Goal: Information Seeking & Learning: Learn about a topic

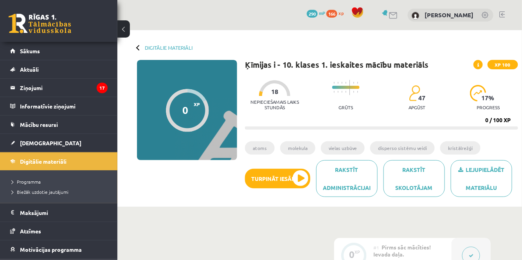
click at [292, 174] on button "Turpināt iesākto" at bounding box center [277, 179] width 65 height 20
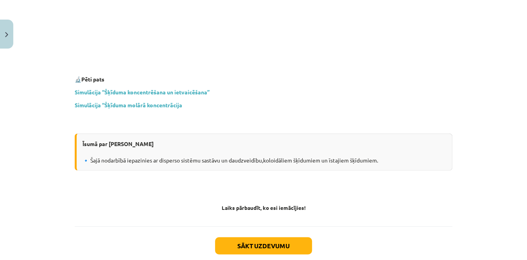
scroll to position [2310, 0]
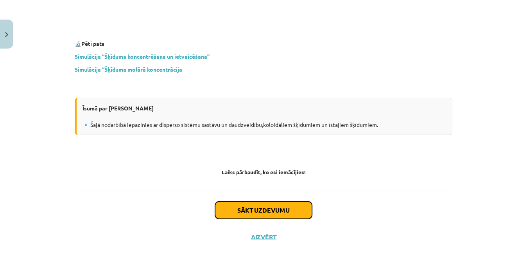
click at [253, 201] on button "Sākt uzdevumu" at bounding box center [263, 209] width 97 height 17
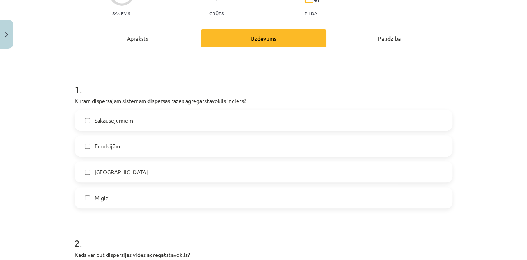
scroll to position [86, 0]
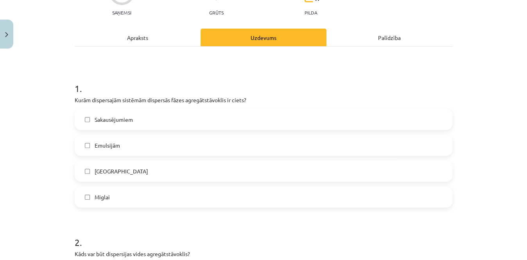
click at [119, 177] on label "[GEOGRAPHIC_DATA]" at bounding box center [264, 171] width 376 height 20
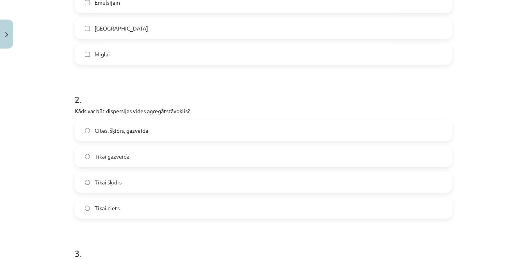
scroll to position [237, 0]
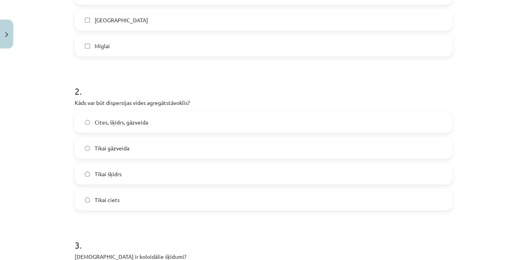
click at [345, 124] on label "Cites, šķidrs, gāzveida" at bounding box center [264, 122] width 376 height 20
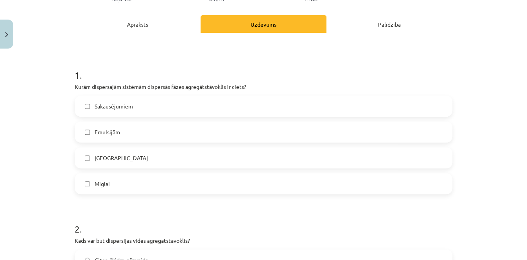
scroll to position [95, 0]
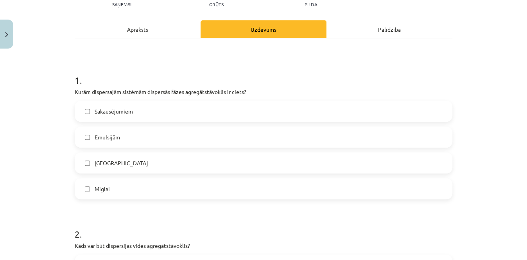
click at [333, 107] on label "Sakausējumiem" at bounding box center [264, 111] width 376 height 20
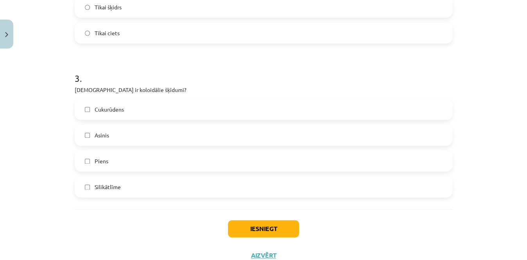
scroll to position [406, 0]
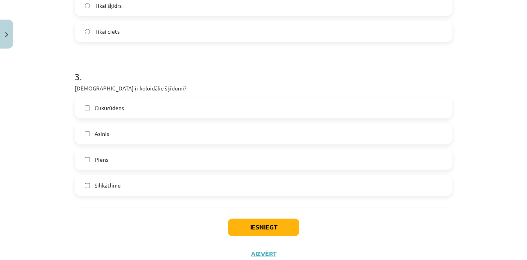
click at [306, 164] on label "Piens" at bounding box center [264, 159] width 376 height 20
click at [294, 137] on label "Asinis" at bounding box center [264, 134] width 376 height 20
click at [256, 230] on button "Iesniegt" at bounding box center [263, 226] width 71 height 17
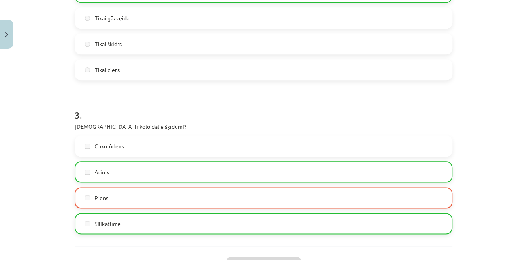
scroll to position [457, 0]
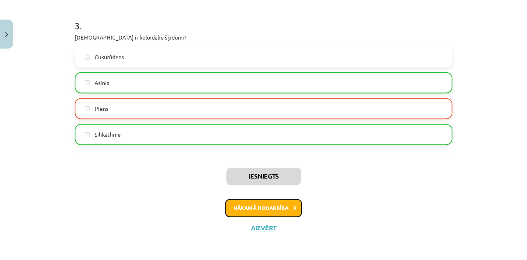
click at [279, 205] on button "Nākamā nodarbība" at bounding box center [263, 208] width 77 height 18
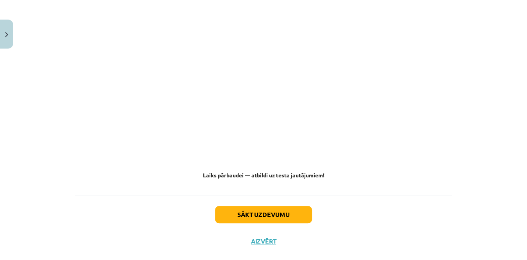
scroll to position [3121, 0]
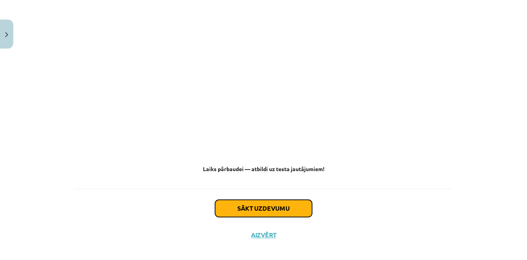
click at [256, 206] on button "Sākt uzdevumu" at bounding box center [263, 208] width 97 height 17
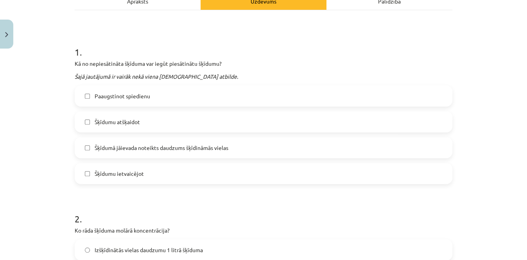
scroll to position [126, 0]
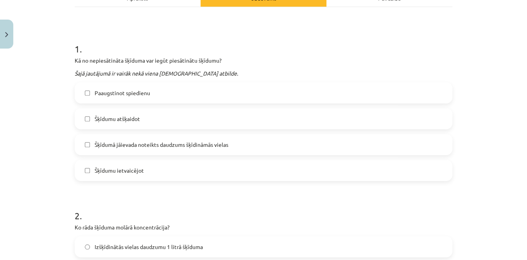
click at [271, 157] on div "Paaugstinot spiedienu Šķīdumu atšķaidot Šķīdumā jāievada noteikts daudzums šķīd…" at bounding box center [264, 131] width 378 height 99
click at [270, 149] on label "Šķīdumā jāievada noteikts daudzums šķīdināmās vielas" at bounding box center [264, 145] width 376 height 20
click at [243, 174] on label "Šķīdumu ietvaicējot" at bounding box center [264, 170] width 376 height 20
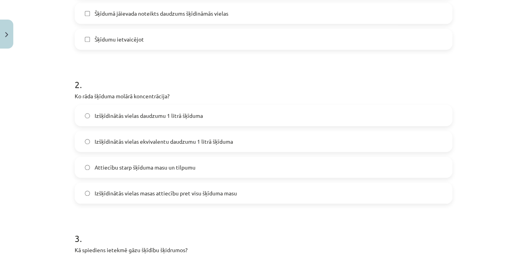
scroll to position [259, 0]
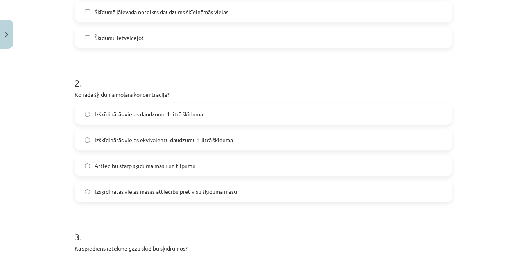
click at [238, 113] on label "Izšķīdinātās vielas daudzumu 1 litrā šķīduma" at bounding box center [264, 114] width 376 height 20
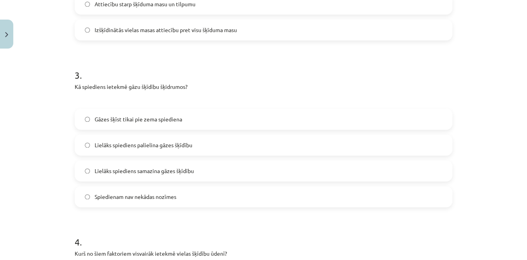
scroll to position [426, 0]
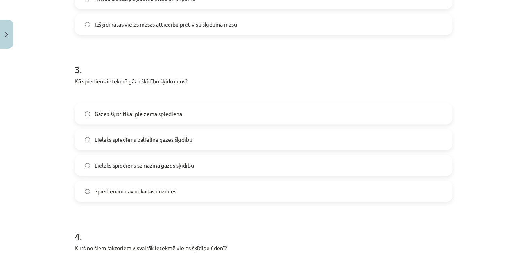
click at [186, 137] on span "Lielāks spiediens palielina gāzes šķīdību" at bounding box center [144, 139] width 98 height 8
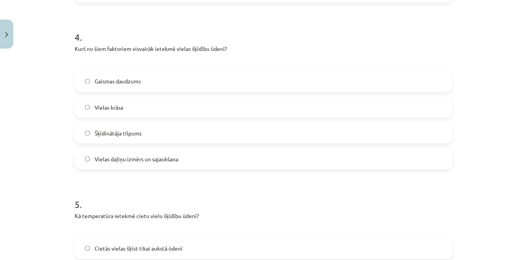
scroll to position [628, 0]
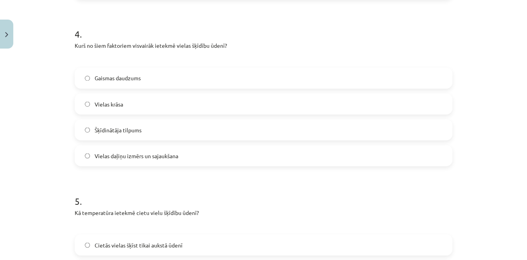
click at [367, 162] on label "Vielas daļiņu izmērs un sajaukšana" at bounding box center [264, 156] width 376 height 20
drag, startPoint x: 521, startPoint y: 116, endPoint x: 522, endPoint y: 132, distance: 15.7
click at [521, 132] on div "Mācību tēma: Ķīmijas i - 10. klases 1. ieskaites mācību materiāls #3 2. tema. V…" at bounding box center [263, 130] width 527 height 260
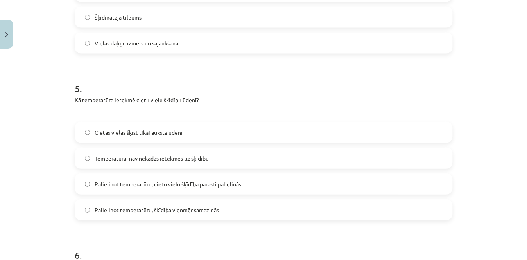
scroll to position [744, 0]
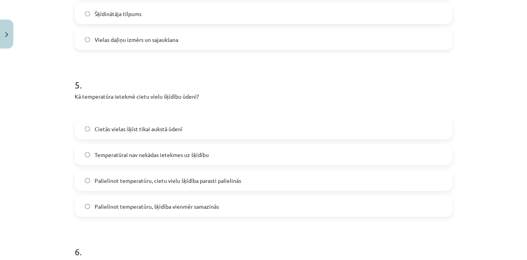
click at [236, 188] on label "Palielinot temperatūru, cietu vielu šķīdība parasti palielinās" at bounding box center [264, 181] width 376 height 20
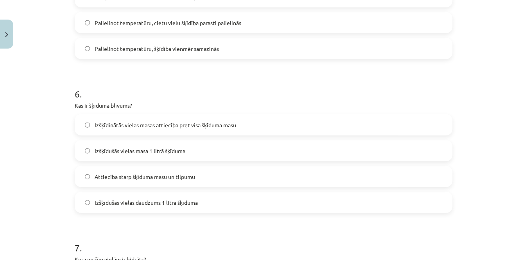
scroll to position [905, 0]
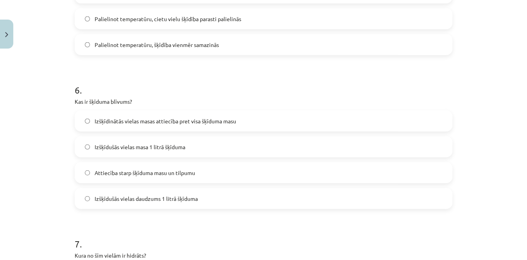
click at [288, 171] on label "Attiecība starp šķīduma masu un tilpumu" at bounding box center [264, 173] width 376 height 20
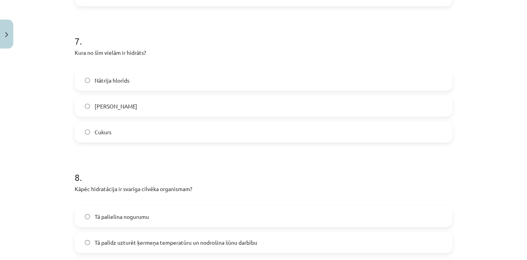
scroll to position [1106, 0]
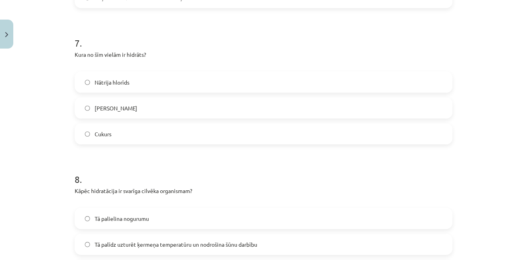
click at [363, 120] on div "Nātrija [PERSON_NAME]" at bounding box center [264, 108] width 378 height 73
click at [352, 133] on label "Cukurs" at bounding box center [264, 134] width 376 height 20
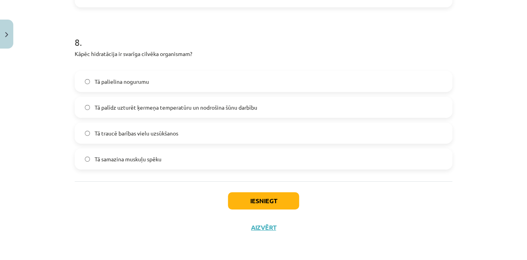
scroll to position [1230, 0]
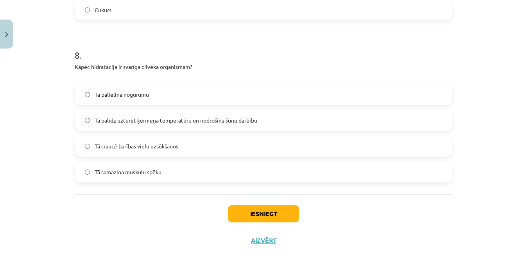
click at [263, 117] on label "Tā palīdz uzturēt ķermeņa temperatūru un nodrošina šūnu darbību" at bounding box center [264, 120] width 376 height 20
click at [268, 216] on button "Iesniegt" at bounding box center [263, 213] width 71 height 17
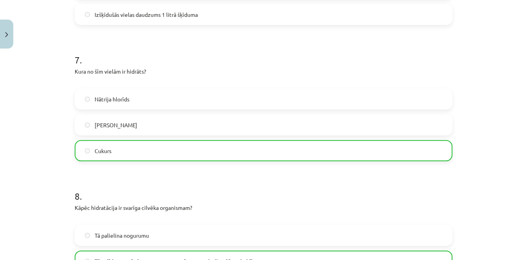
scroll to position [1267, 0]
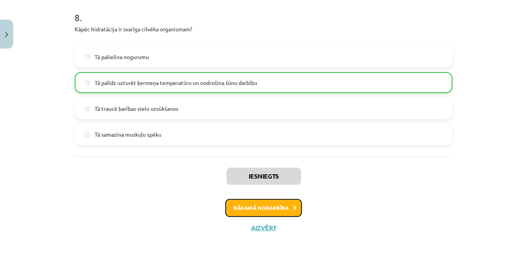
click at [277, 214] on button "Nākamā nodarbība" at bounding box center [263, 208] width 77 height 18
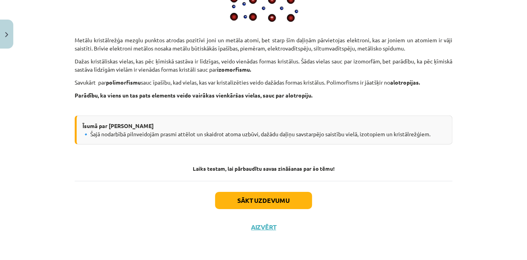
scroll to position [4054, 0]
click at [272, 196] on button "Sākt uzdevumu" at bounding box center [263, 200] width 97 height 17
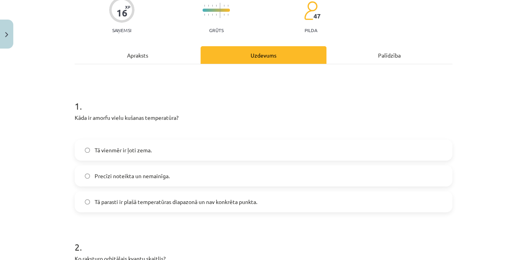
scroll to position [20, 0]
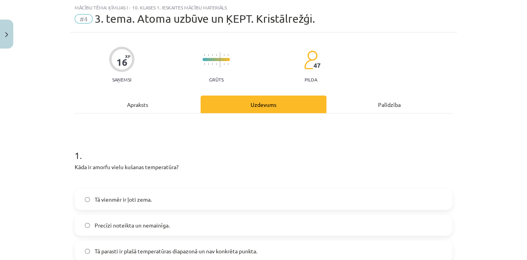
click at [517, 73] on div "Mācību tēma: Ķīmijas i - 10. klases 1. ieskaites mācību materiāls #4 3. tema. A…" at bounding box center [263, 130] width 527 height 260
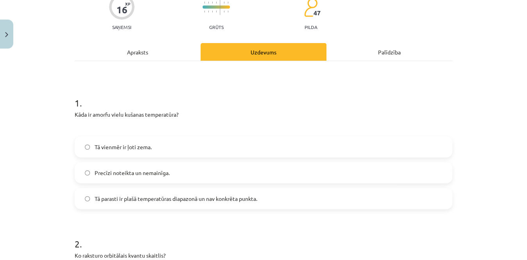
scroll to position [76, 0]
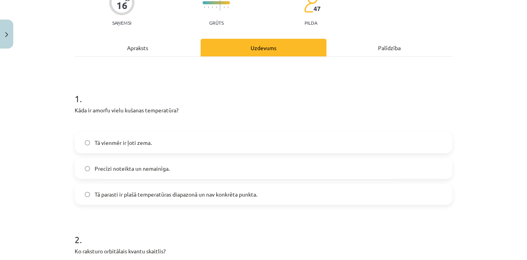
click at [272, 197] on label "Tā parasti ir plašā temperatūras diapazonā un nav konkrēta punkta." at bounding box center [264, 194] width 376 height 20
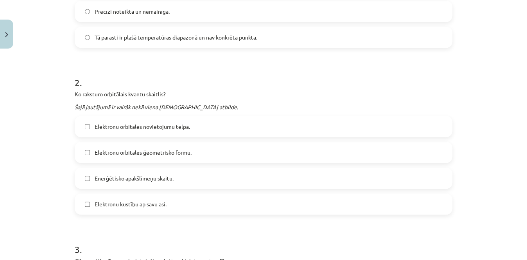
scroll to position [236, 0]
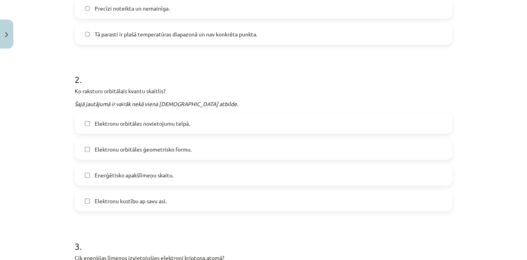
click at [216, 175] on label "Enerģētisko apakšlīmeņu skaitu." at bounding box center [264, 175] width 376 height 20
click at [185, 123] on span "Elektronu orbitāles novietojumu telpā." at bounding box center [142, 123] width 95 height 8
click at [164, 150] on span "Elektronu orbitāles ģeometrisko formu." at bounding box center [143, 149] width 97 height 8
click at [148, 119] on span "Elektronu orbitāles novietojumu telpā." at bounding box center [142, 123] width 95 height 8
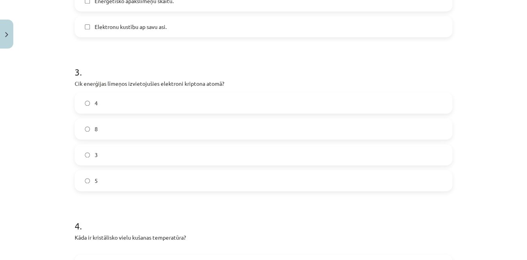
scroll to position [412, 0]
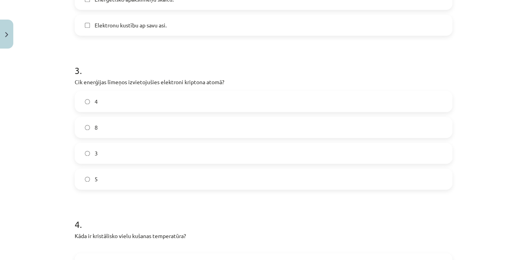
click at [347, 99] on label "4" at bounding box center [264, 102] width 376 height 20
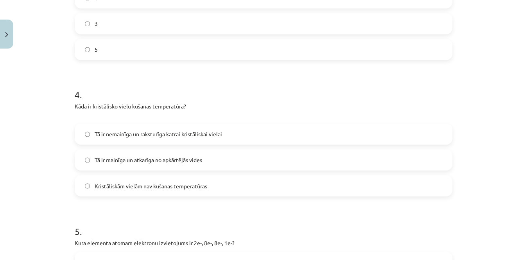
scroll to position [543, 0]
click at [387, 124] on label "Tā ir nemainīga un raksturīga katrai kristāliskai vielai" at bounding box center [264, 133] width 376 height 20
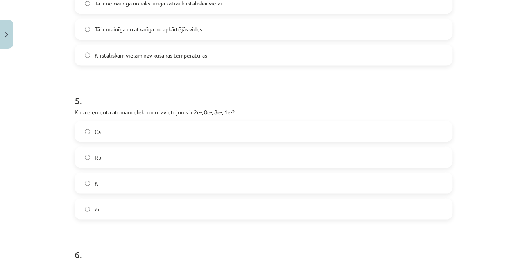
scroll to position [698, 0]
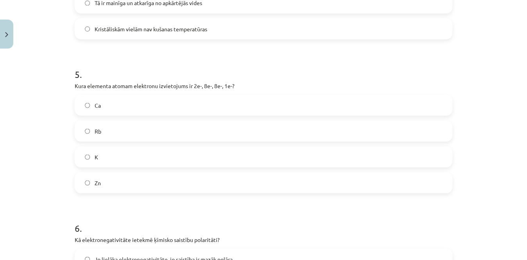
click at [329, 164] on label "K" at bounding box center [264, 157] width 376 height 20
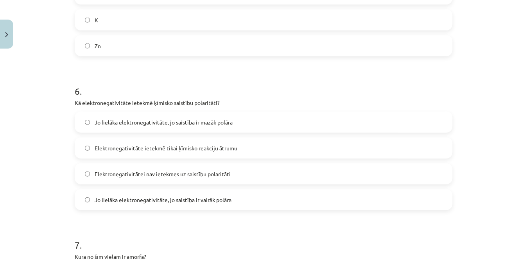
scroll to position [843, 0]
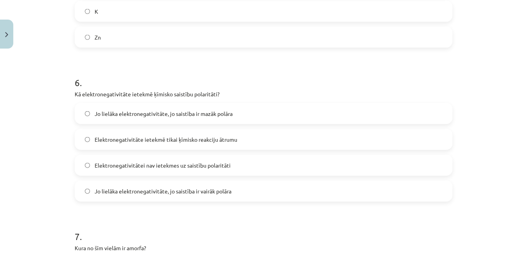
click at [358, 189] on label "Jo lielāka elektronegativitāte, jo saistība ir vairāk polāra" at bounding box center [264, 191] width 376 height 20
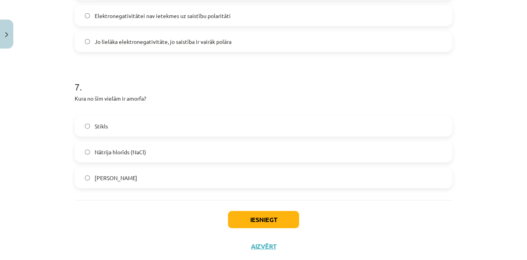
scroll to position [1000, 0]
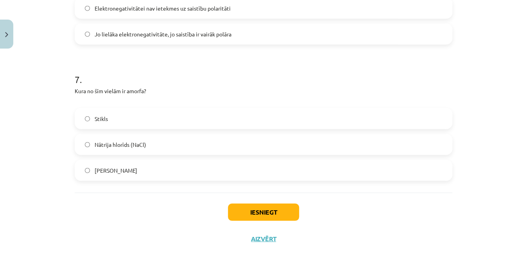
click at [256, 114] on label "Stikls" at bounding box center [264, 119] width 376 height 20
click at [289, 212] on button "Iesniegt" at bounding box center [263, 211] width 71 height 17
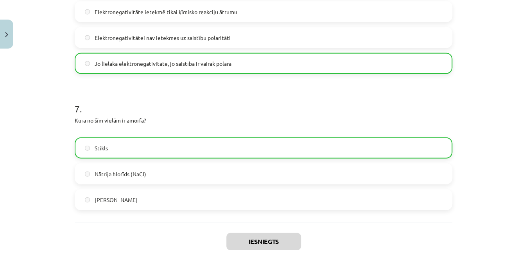
scroll to position [1036, 0]
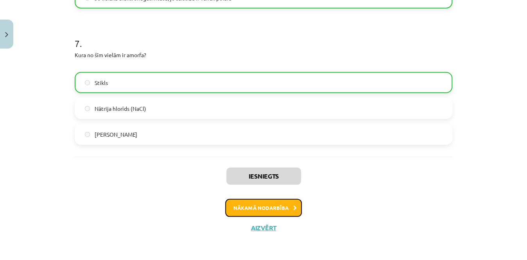
click at [293, 205] on icon at bounding box center [295, 207] width 4 height 5
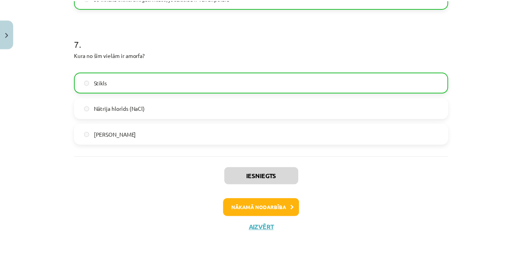
scroll to position [0, 0]
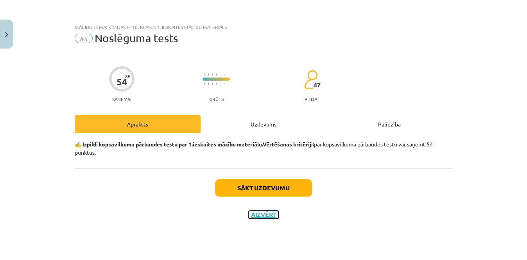
click at [261, 211] on button "Aizvērt" at bounding box center [264, 214] width 30 height 8
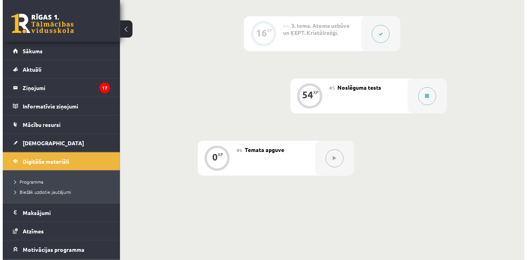
scroll to position [376, 0]
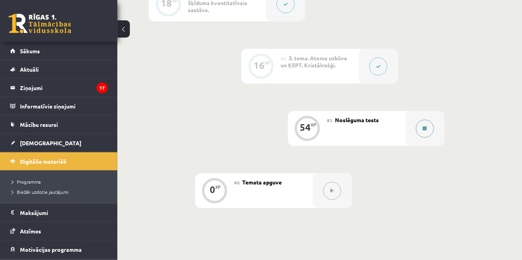
click at [426, 126] on icon at bounding box center [425, 128] width 4 height 5
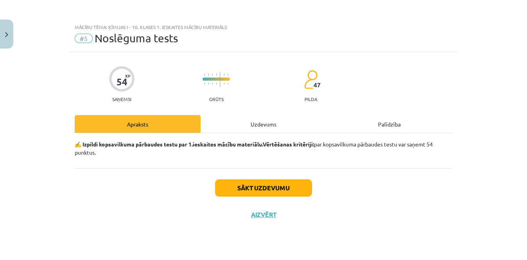
click at [270, 177] on div "Sākt uzdevumu Aizvērt" at bounding box center [264, 195] width 378 height 55
drag, startPoint x: 267, startPoint y: 195, endPoint x: 202, endPoint y: 277, distance: 104.4
click at [256, 184] on button "Sākt uzdevumu" at bounding box center [263, 187] width 97 height 17
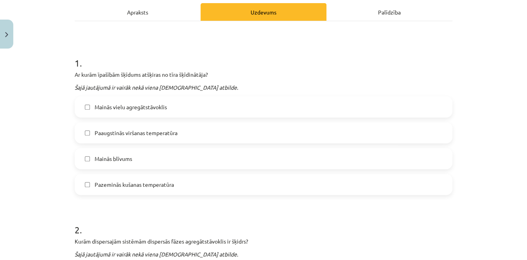
scroll to position [110, 0]
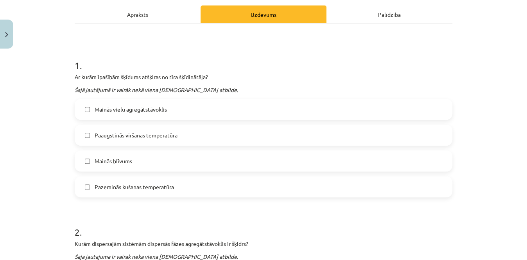
click at [129, 126] on label "Paaugstinās viršanas temperatūra" at bounding box center [264, 135] width 376 height 20
click at [125, 154] on label "Mainās blīvums" at bounding box center [264, 161] width 376 height 20
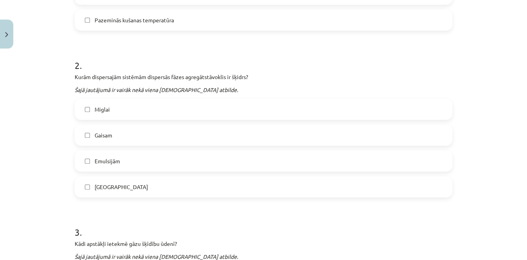
scroll to position [272, 0]
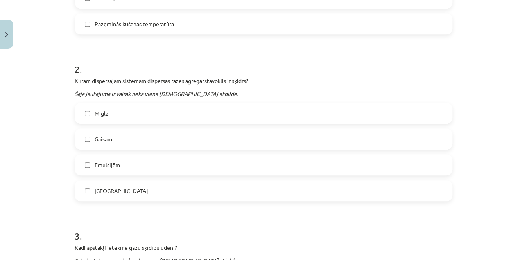
click at [204, 166] on label "Emulsijām" at bounding box center [264, 165] width 376 height 20
click at [172, 117] on label "Miglai" at bounding box center [264, 113] width 376 height 20
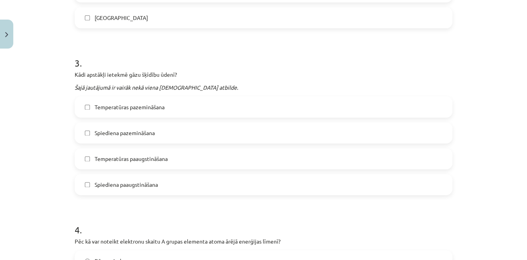
scroll to position [447, 0]
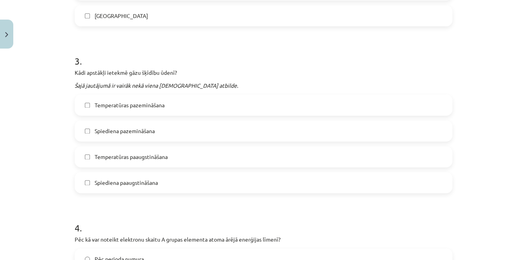
click at [203, 147] on label "Temperatūras paaugstināšana" at bounding box center [264, 157] width 376 height 20
click at [196, 173] on label "Spiediena paaugstināšana" at bounding box center [264, 183] width 376 height 20
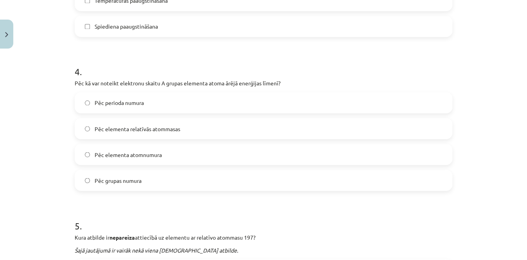
scroll to position [599, 0]
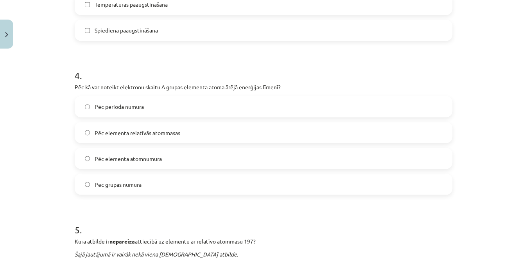
click at [257, 185] on label "Pēc grupas numura" at bounding box center [264, 184] width 376 height 20
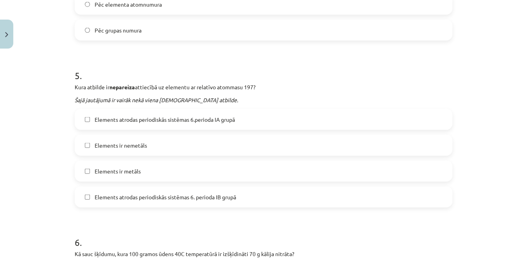
scroll to position [759, 0]
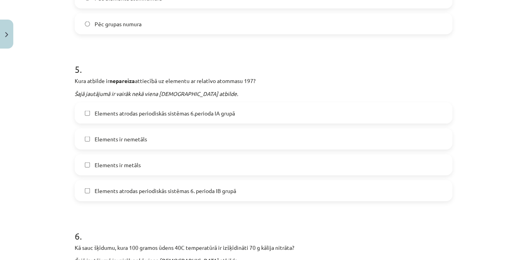
click at [264, 134] on label "Elements ir nemetāls" at bounding box center [264, 139] width 376 height 20
click at [229, 112] on span "Elements atrodas periodiskās sistēmas 6.perioda IA grupā" at bounding box center [165, 113] width 140 height 8
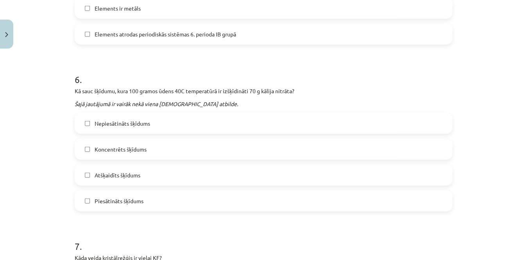
scroll to position [918, 0]
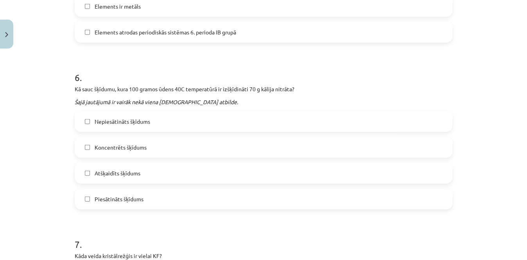
click at [371, 195] on label "Piesātināts šķīdums" at bounding box center [264, 199] width 376 height 20
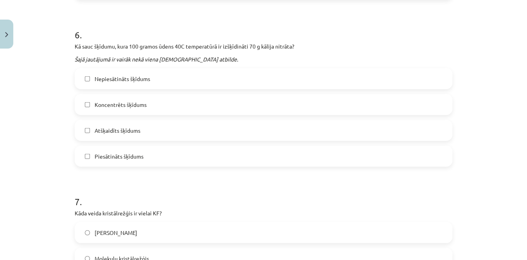
scroll to position [948, 0]
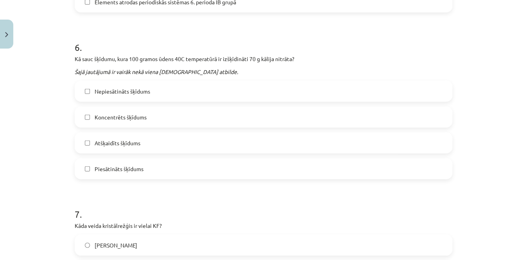
click at [200, 112] on label "Koncentrēts šķīdums" at bounding box center [264, 117] width 376 height 20
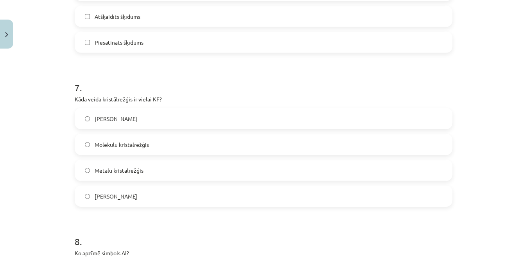
scroll to position [1072, 0]
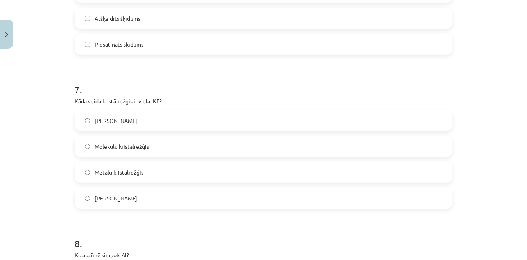
click at [304, 123] on label "[PERSON_NAME]" at bounding box center [264, 121] width 376 height 20
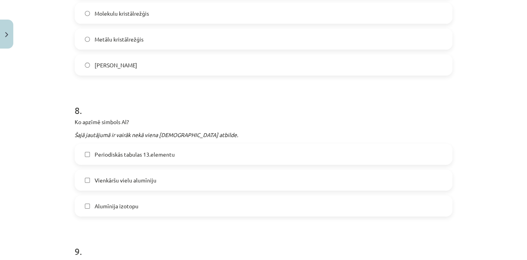
scroll to position [1222, 0]
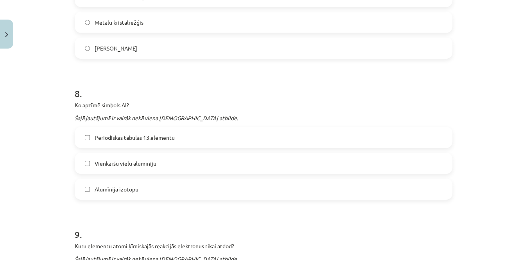
click at [223, 163] on label "Vienkāršu vielu alumīniju" at bounding box center [264, 163] width 376 height 20
click at [192, 134] on label "Periodiskās tabulas 13.elementu" at bounding box center [264, 138] width 376 height 20
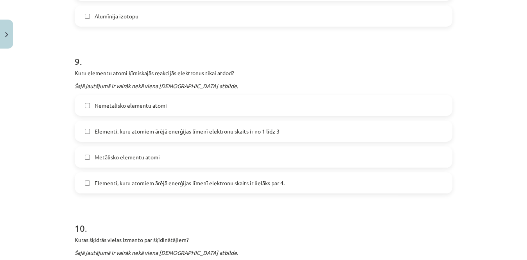
scroll to position [1399, 0]
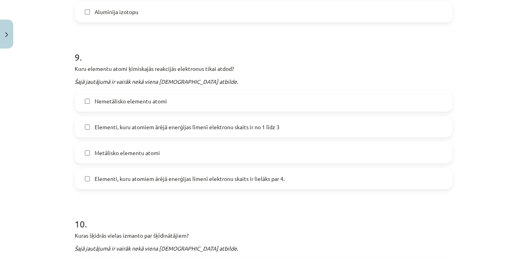
click at [241, 153] on label "Metālisko elementu atomi" at bounding box center [264, 153] width 376 height 20
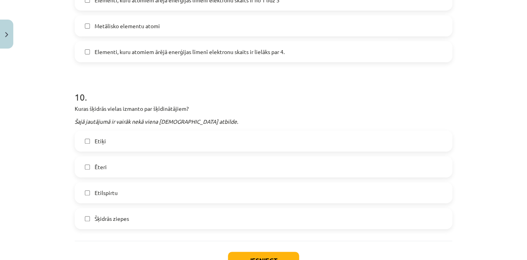
scroll to position [1532, 0]
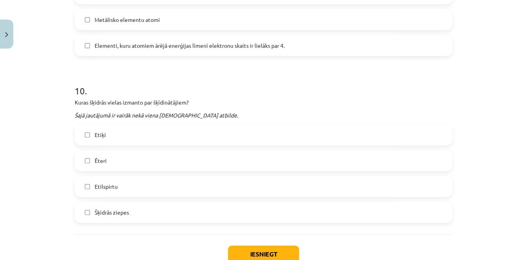
click at [150, 192] on label "Etilspirtu" at bounding box center [264, 186] width 376 height 20
click at [139, 158] on label "Ēteri" at bounding box center [264, 161] width 376 height 20
click at [232, 250] on button "Iesniegt" at bounding box center [263, 253] width 71 height 17
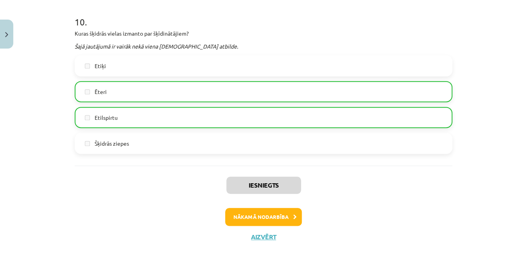
scroll to position [1603, 0]
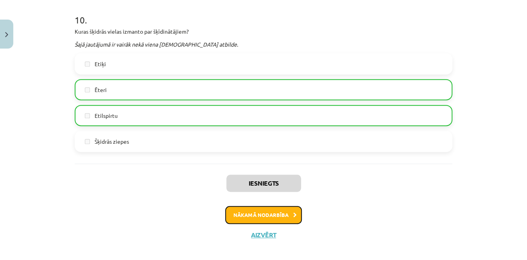
click at [260, 210] on button "Nākamā nodarbība" at bounding box center [263, 215] width 77 height 18
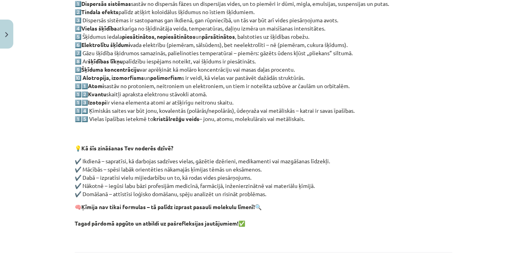
scroll to position [245, 0]
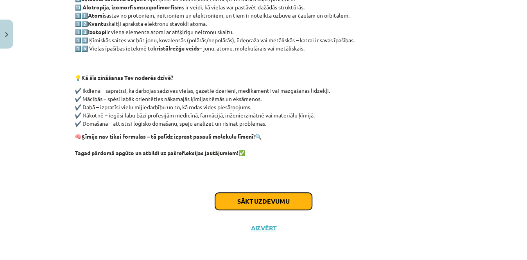
click at [276, 198] on button "Sākt uzdevumu" at bounding box center [263, 200] width 97 height 17
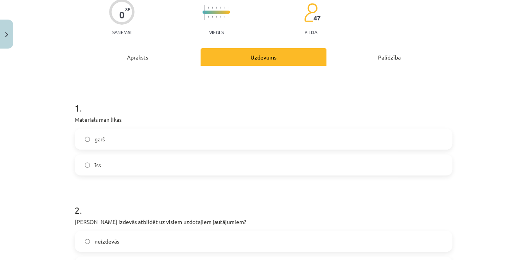
scroll to position [90, 0]
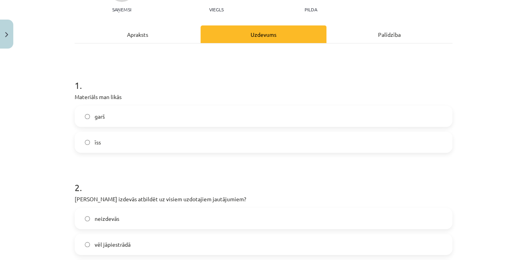
click at [318, 144] on label "īss" at bounding box center [264, 142] width 376 height 20
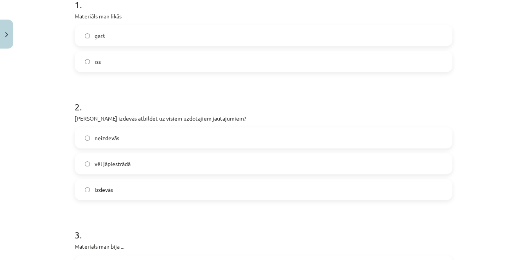
scroll to position [171, 0]
click at [117, 161] on span "vēl jāpiestrādā" at bounding box center [113, 162] width 36 height 8
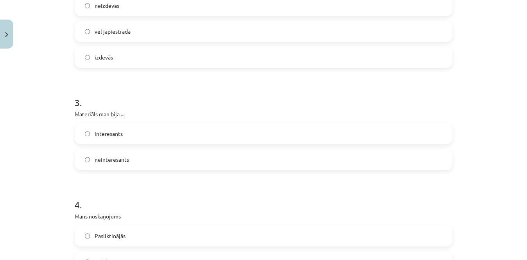
scroll to position [303, 0]
click at [316, 123] on label "interesants" at bounding box center [264, 133] width 376 height 20
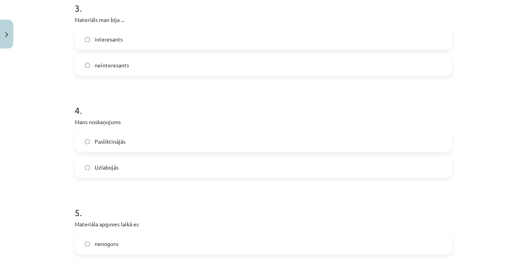
scroll to position [404, 0]
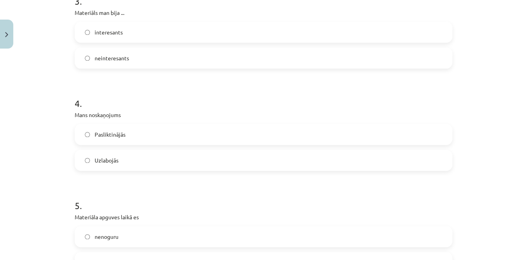
click at [398, 169] on label "Uzlabojās" at bounding box center [264, 160] width 376 height 20
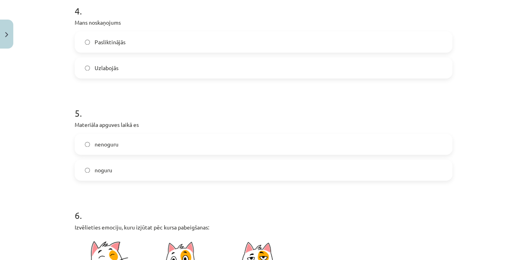
scroll to position [497, 0]
click at [335, 167] on label "noguru" at bounding box center [264, 169] width 376 height 20
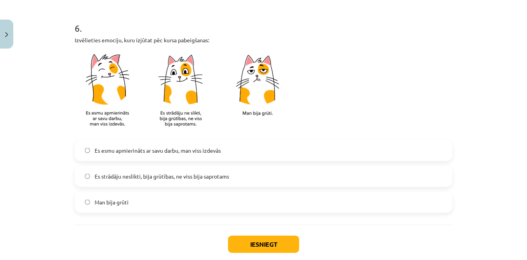
scroll to position [690, 0]
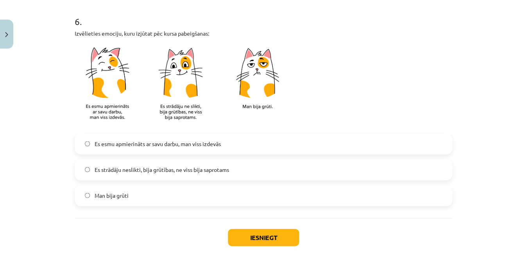
click at [262, 172] on label "Es strādāju neslikti, bija grūtības, ne viss bija saprotams" at bounding box center [264, 170] width 376 height 20
click at [266, 231] on button "Iesniegt" at bounding box center [263, 236] width 71 height 17
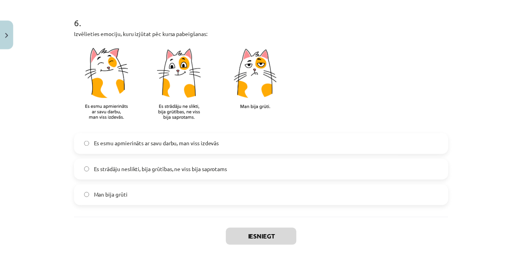
scroll to position [358, 0]
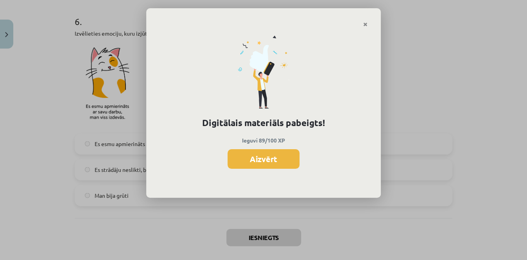
click at [262, 156] on button "Aizvērt" at bounding box center [264, 159] width 72 height 20
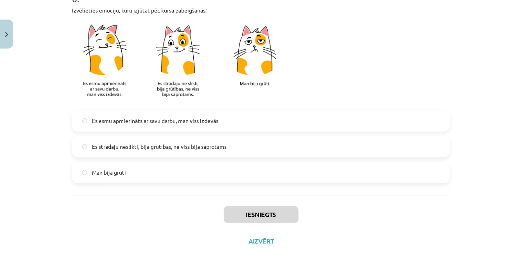
scroll to position [726, 0]
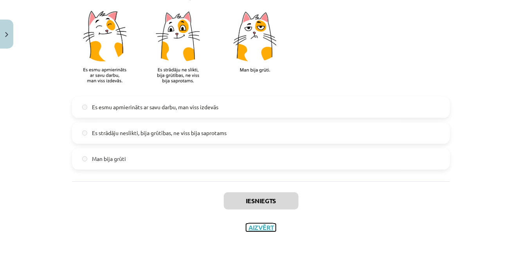
drag, startPoint x: 228, startPoint y: 277, endPoint x: 199, endPoint y: 277, distance: 28.9
click at [260, 226] on button "Aizvērt" at bounding box center [261, 227] width 30 height 8
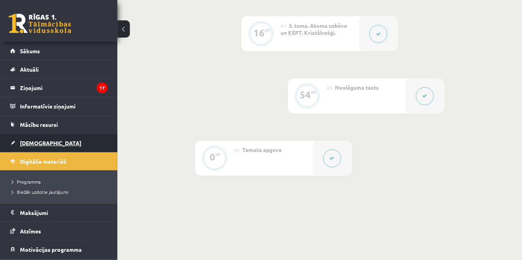
click at [57, 142] on link "[DEMOGRAPHIC_DATA]" at bounding box center [58, 143] width 97 height 18
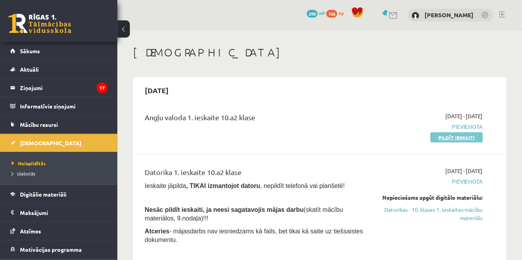
click at [441, 136] on link "Pildīt ieskaiti" at bounding box center [456, 137] width 52 height 10
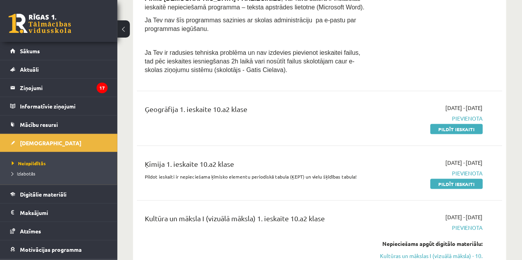
scroll to position [248, 0]
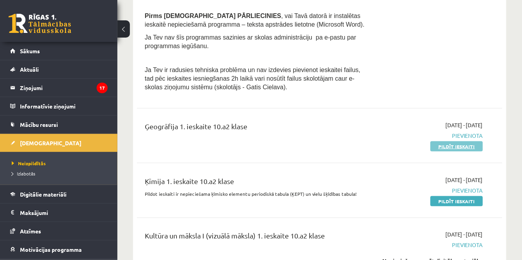
click at [447, 144] on link "Pildīt ieskaiti" at bounding box center [456, 146] width 52 height 10
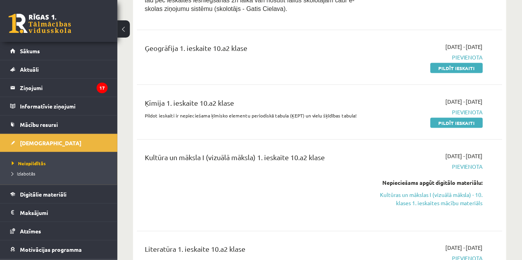
scroll to position [411, 0]
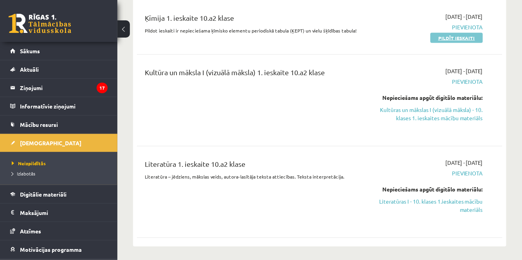
click at [453, 37] on link "Pildīt ieskaiti" at bounding box center [456, 38] width 52 height 10
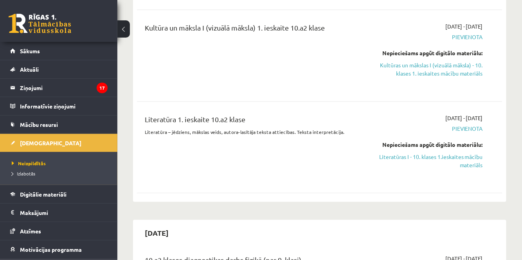
scroll to position [432, 0]
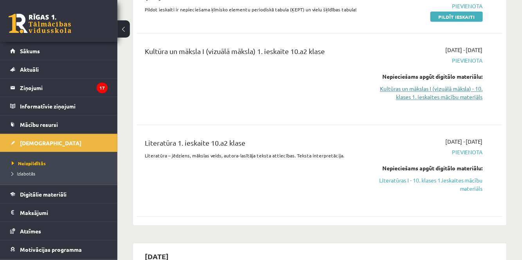
click at [423, 95] on link "Kultūras un mākslas I (vizuālā māksla) - 10. klases 1. ieskaites mācību materiā…" at bounding box center [430, 93] width 105 height 16
click at [419, 88] on link "Kultūras un mākslas I (vizuālā māksla) - 10. klases 1. ieskaites mācību materiā…" at bounding box center [430, 93] width 105 height 16
